Goal: Information Seeking & Learning: Find specific fact

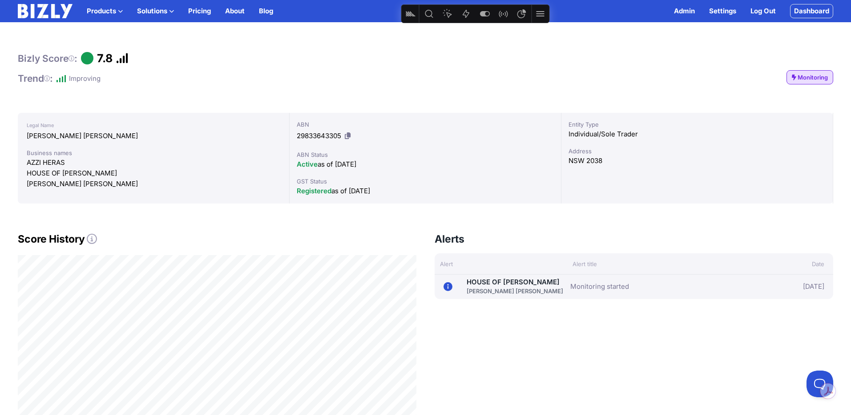
click at [46, 13] on img at bounding box center [45, 11] width 55 height 14
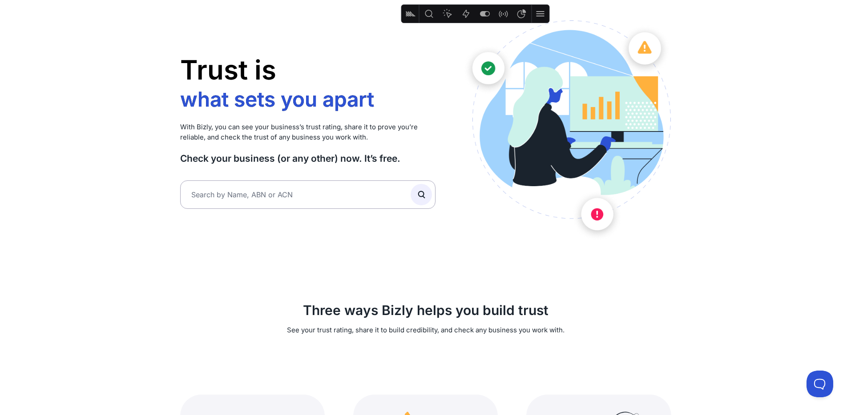
scroll to position [20, 0]
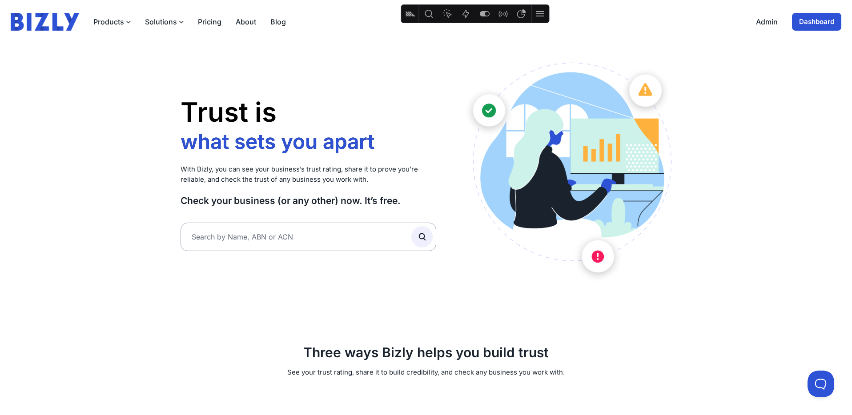
scroll to position [0, 0]
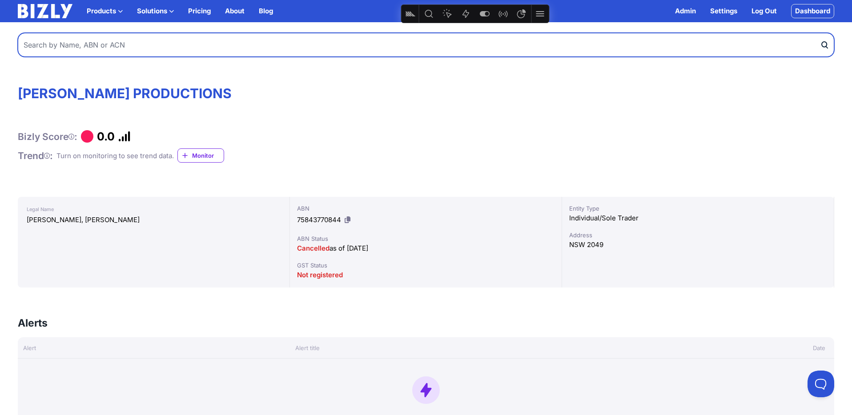
click at [153, 48] on input "text" at bounding box center [426, 45] width 817 height 24
type input "evenly"
click at [820, 33] on button "submit" at bounding box center [827, 45] width 14 height 24
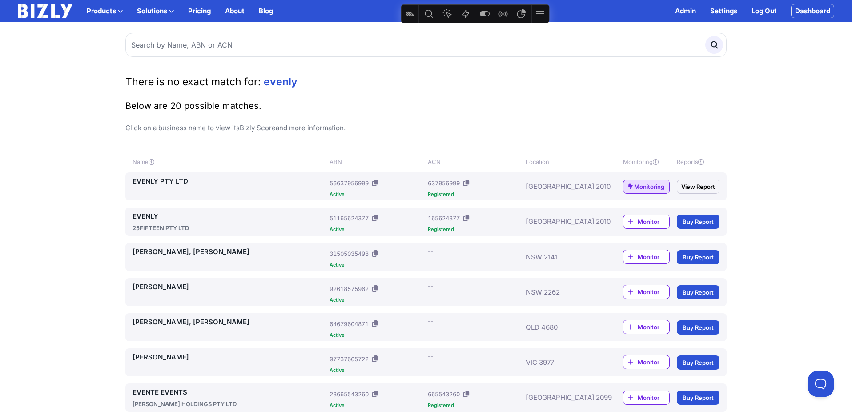
click at [377, 184] on icon at bounding box center [375, 183] width 6 height 7
